Goal: Information Seeking & Learning: Learn about a topic

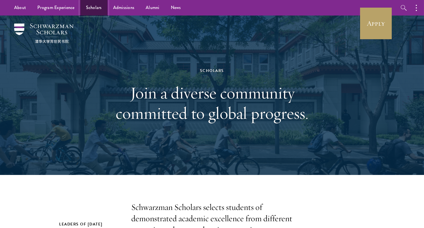
click at [91, 8] on link "Scholars" at bounding box center [93, 8] width 27 height 16
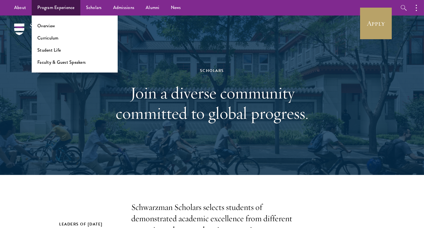
click at [48, 42] on ul "Overview Curriculum Student Life Faculty & Guest Speakers" at bounding box center [75, 44] width 86 height 57
click at [50, 39] on link "Curriculum" at bounding box center [47, 38] width 21 height 6
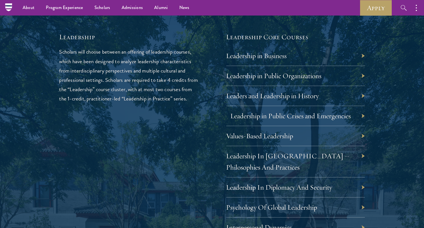
scroll to position [930, 0]
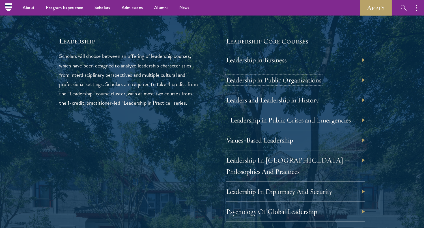
click at [257, 83] on link "Leadership in Public Organizations" at bounding box center [273, 80] width 95 height 9
